Goal: Task Accomplishment & Management: Manage account settings

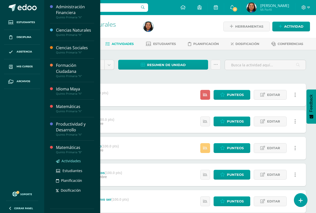
click at [67, 161] on span "Actividades" at bounding box center [71, 161] width 19 height 5
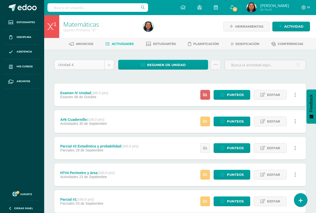
click at [111, 65] on body "Estudiantes Disciplina Asistencia Mis cursos Archivos Soporte Ayuda Reportar un…" at bounding box center [158, 163] width 316 height 326
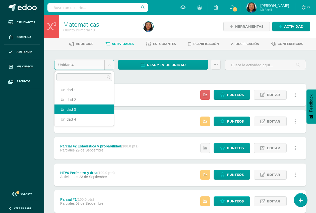
select select "Unidad 3"
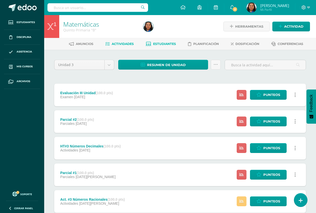
click at [161, 44] on span "Estudiantes" at bounding box center [164, 44] width 23 height 4
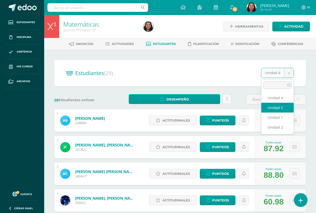
select select "/dashboard/teacher/section/4515/students/?unit=167782"
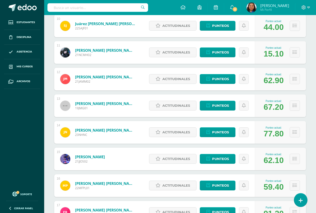
scroll to position [409, 0]
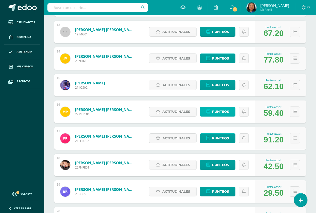
click at [224, 113] on span "Punteos" at bounding box center [220, 111] width 17 height 9
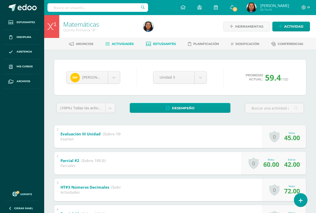
click at [126, 45] on span "Actividades" at bounding box center [123, 44] width 22 height 4
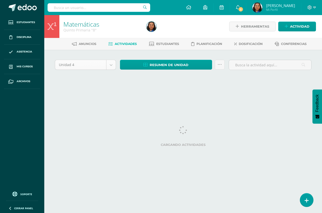
click at [110, 66] on body "Estudiantes Disciplina Asistencia Mis cursos Archivos Soporte Ayuda Reportar un…" at bounding box center [161, 47] width 322 height 94
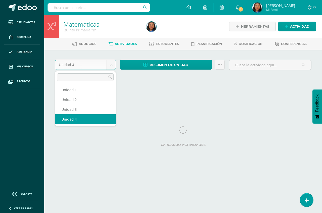
click at [109, 66] on body "Estudiantes Disciplina Asistencia Mis cursos Archivos Soporte Ayuda Reportar un…" at bounding box center [161, 47] width 322 height 94
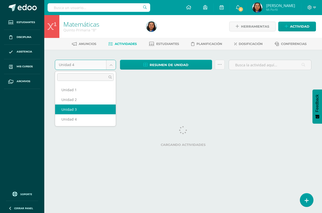
select select "Unidad 3"
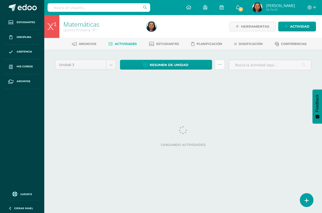
click at [220, 67] on link at bounding box center [220, 65] width 10 height 10
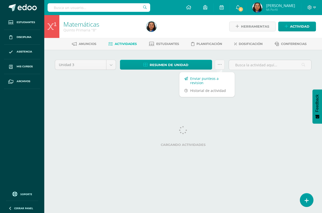
click at [211, 78] on link "Enviar punteos a revision" at bounding box center [206, 81] width 55 height 12
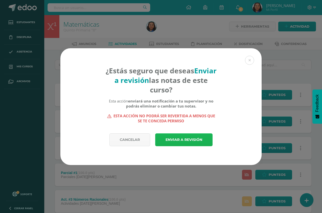
click at [181, 139] on link "Enviar a revisión" at bounding box center [183, 139] width 57 height 13
